Goal: Task Accomplishment & Management: Manage account settings

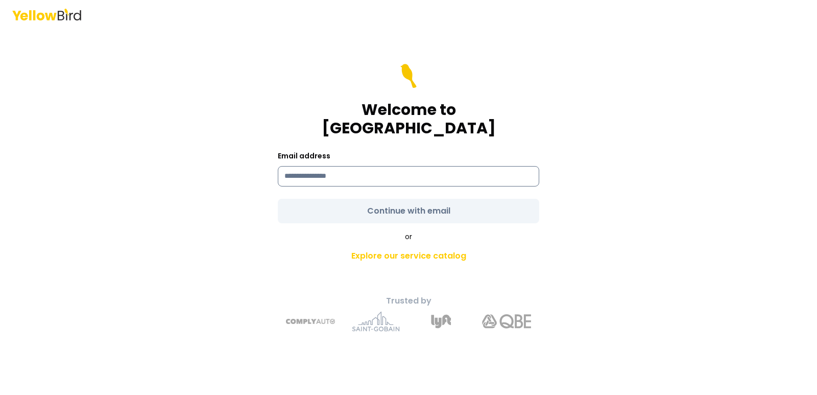
drag, startPoint x: 0, startPoint y: 0, endPoint x: 345, endPoint y: 166, distance: 382.6
click at [345, 166] on input at bounding box center [408, 176] width 261 height 20
type input "**********"
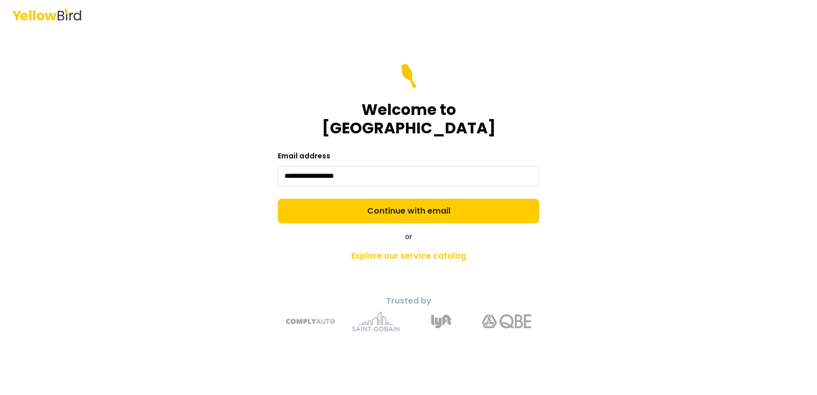
click at [413, 203] on form "**********" at bounding box center [408, 143] width 261 height 159
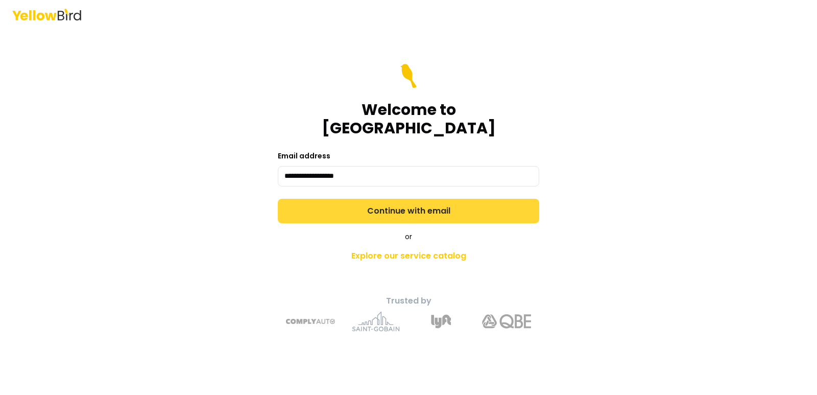
click at [418, 200] on button "Continue with email" at bounding box center [408, 211] width 261 height 24
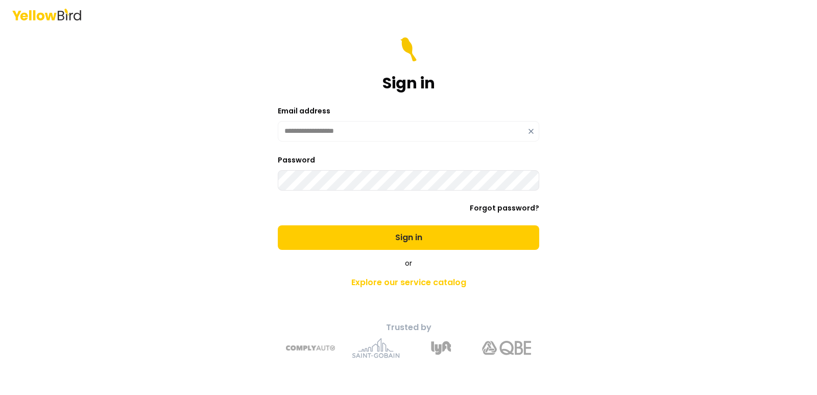
click at [278, 225] on button "Sign in" at bounding box center [408, 237] width 261 height 24
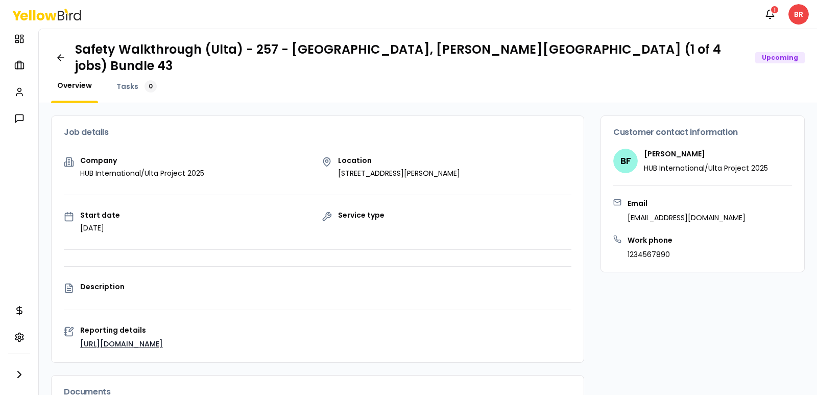
click at [116, 168] on p "HUB International/Ulta Project 2025" at bounding box center [142, 173] width 124 height 10
click at [178, 168] on p "HUB International/Ulta Project 2025" at bounding box center [142, 173] width 124 height 10
click at [125, 81] on span "Tasks" at bounding box center [127, 86] width 22 height 10
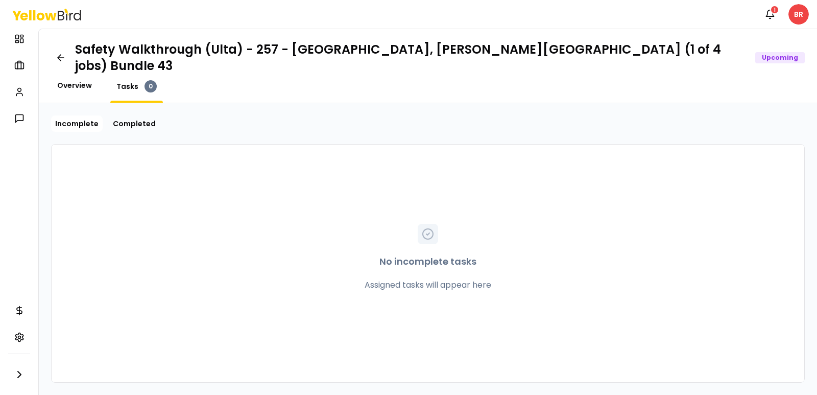
click at [73, 80] on span "Overview" at bounding box center [74, 85] width 35 height 10
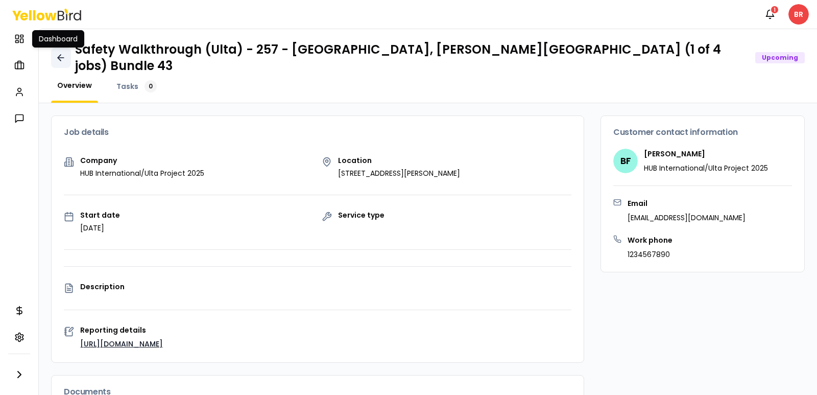
click at [60, 55] on icon at bounding box center [59, 58] width 3 height 6
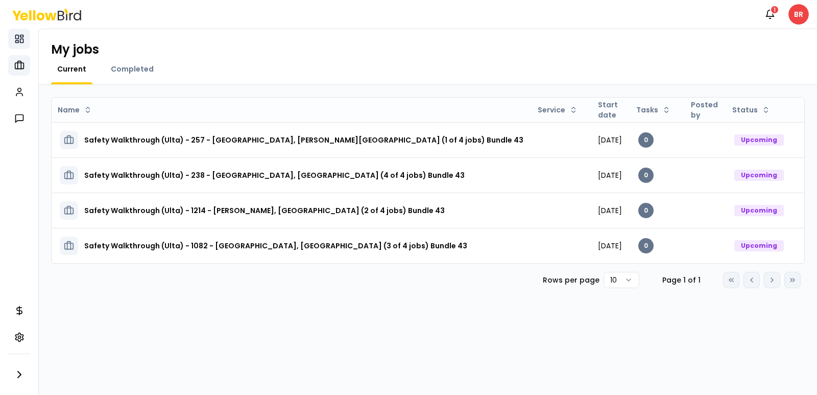
click at [18, 40] on rect at bounding box center [16, 41] width 3 height 2
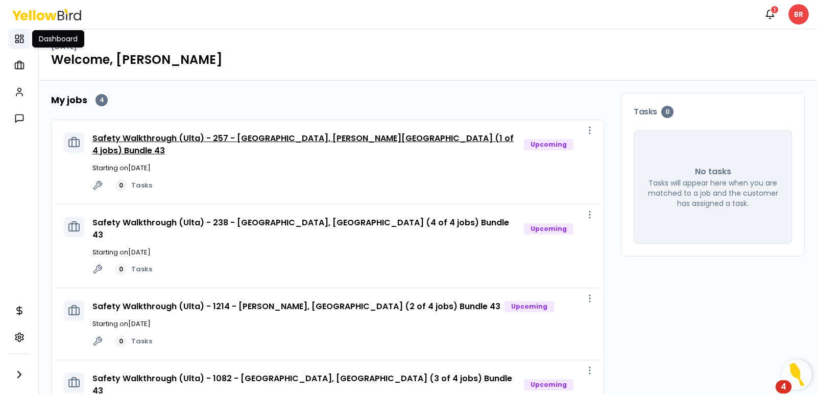
click at [199, 140] on link "Safety Walkthrough (Ulta) - 257 - [GEOGRAPHIC_DATA], [PERSON_NAME][GEOGRAPHIC_D…" at bounding box center [302, 144] width 421 height 24
